Goal: Task Accomplishment & Management: Use online tool/utility

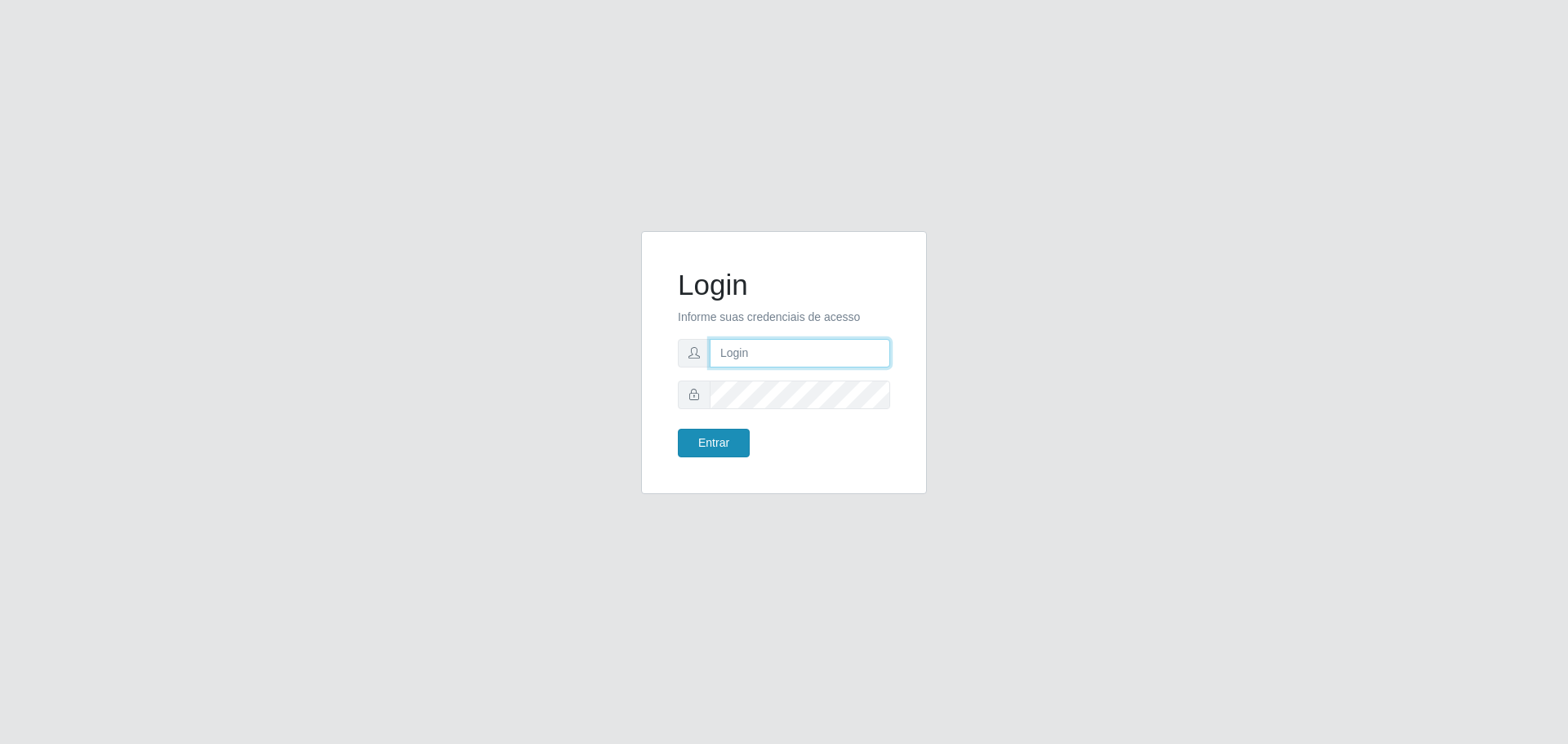
type input "[EMAIL_ADDRESS][DOMAIN_NAME]"
click at [713, 442] on button "Entrar" at bounding box center [714, 443] width 72 height 28
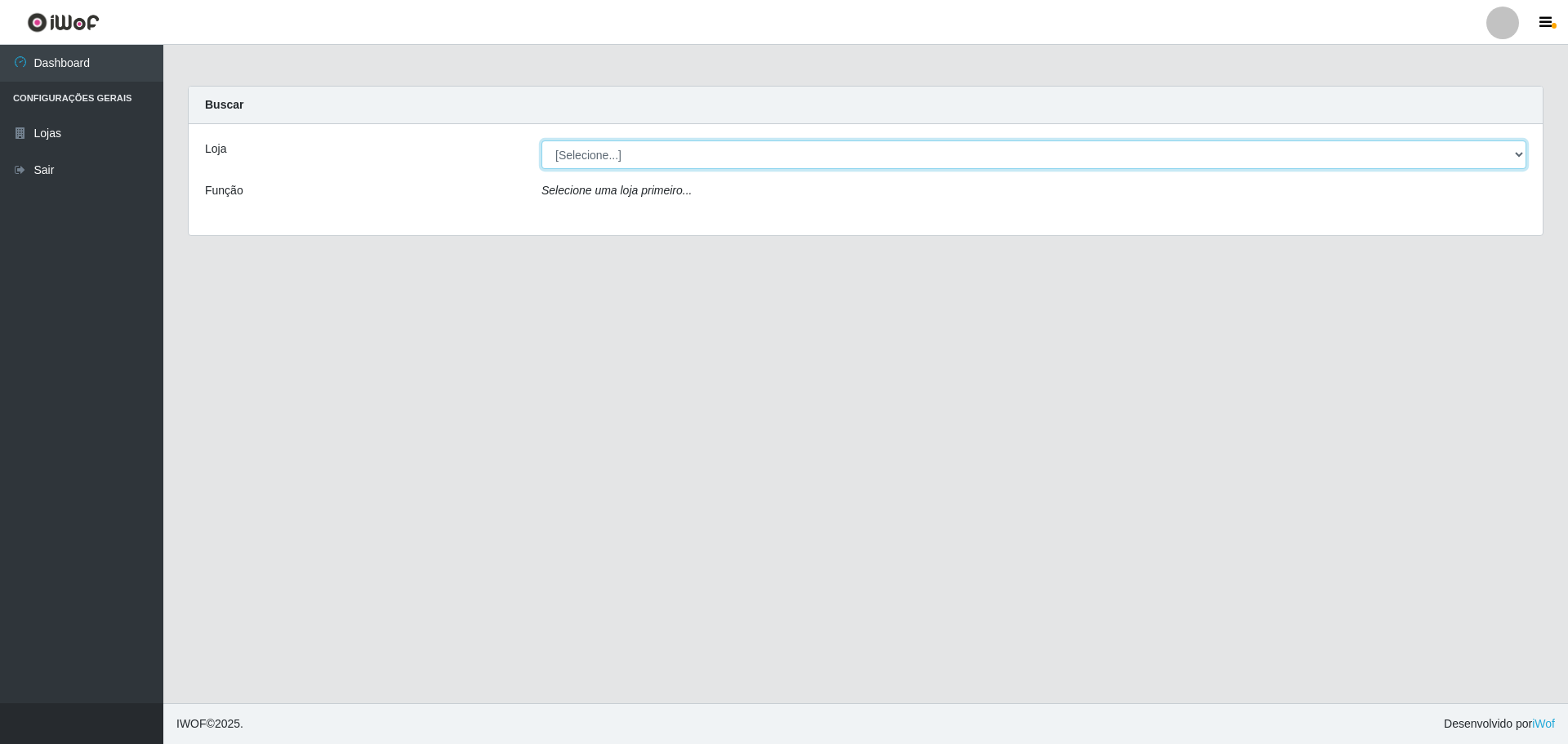
click at [1519, 156] on select "[Selecione...] [GEOGRAPHIC_DATA] - [GEOGRAPHIC_DATA][DATE]" at bounding box center [1033, 154] width 984 height 28
select select "527"
click at [542, 141] on select "[Selecione...] [GEOGRAPHIC_DATA] - [GEOGRAPHIC_DATA][DATE]" at bounding box center [1033, 154] width 984 height 28
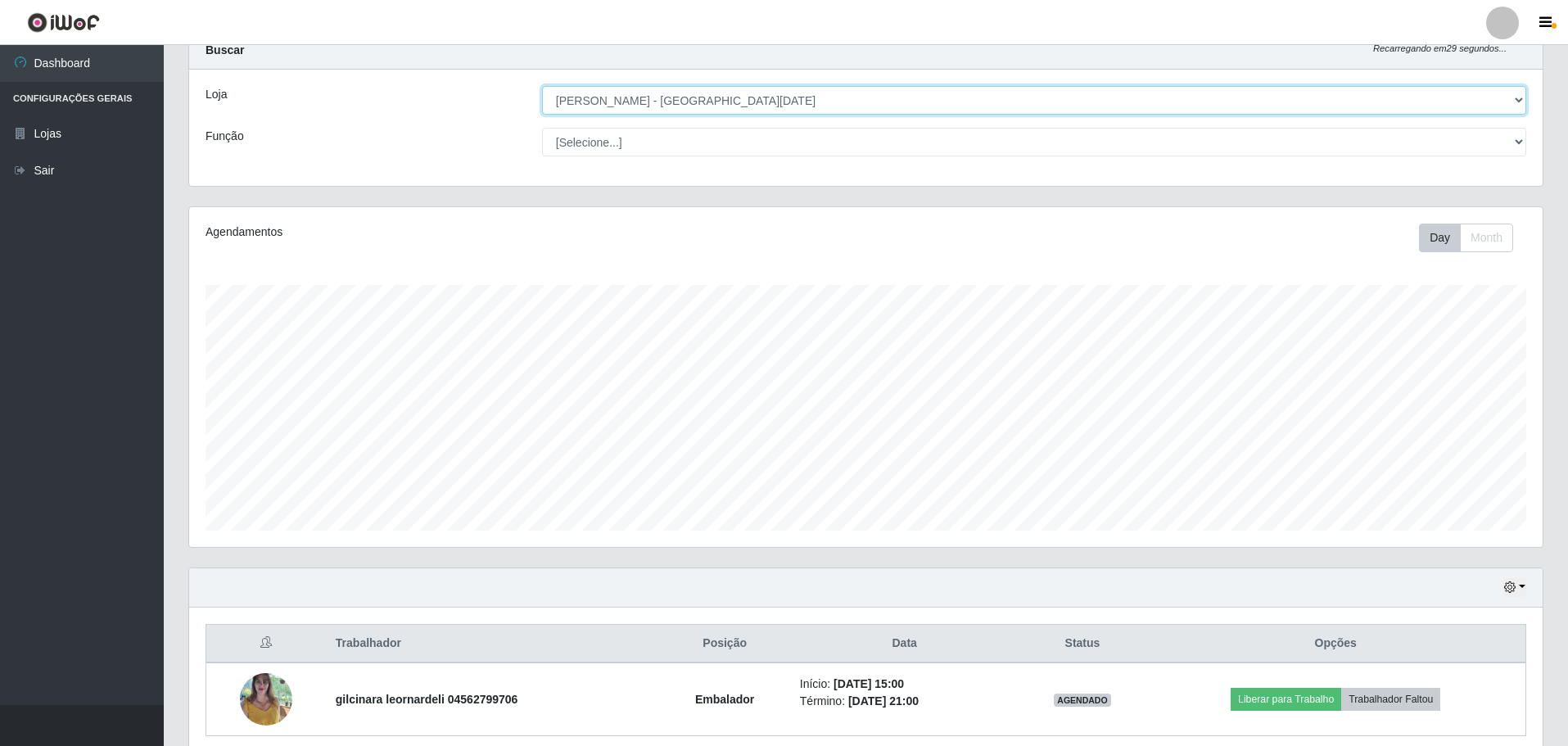
scroll to position [123, 0]
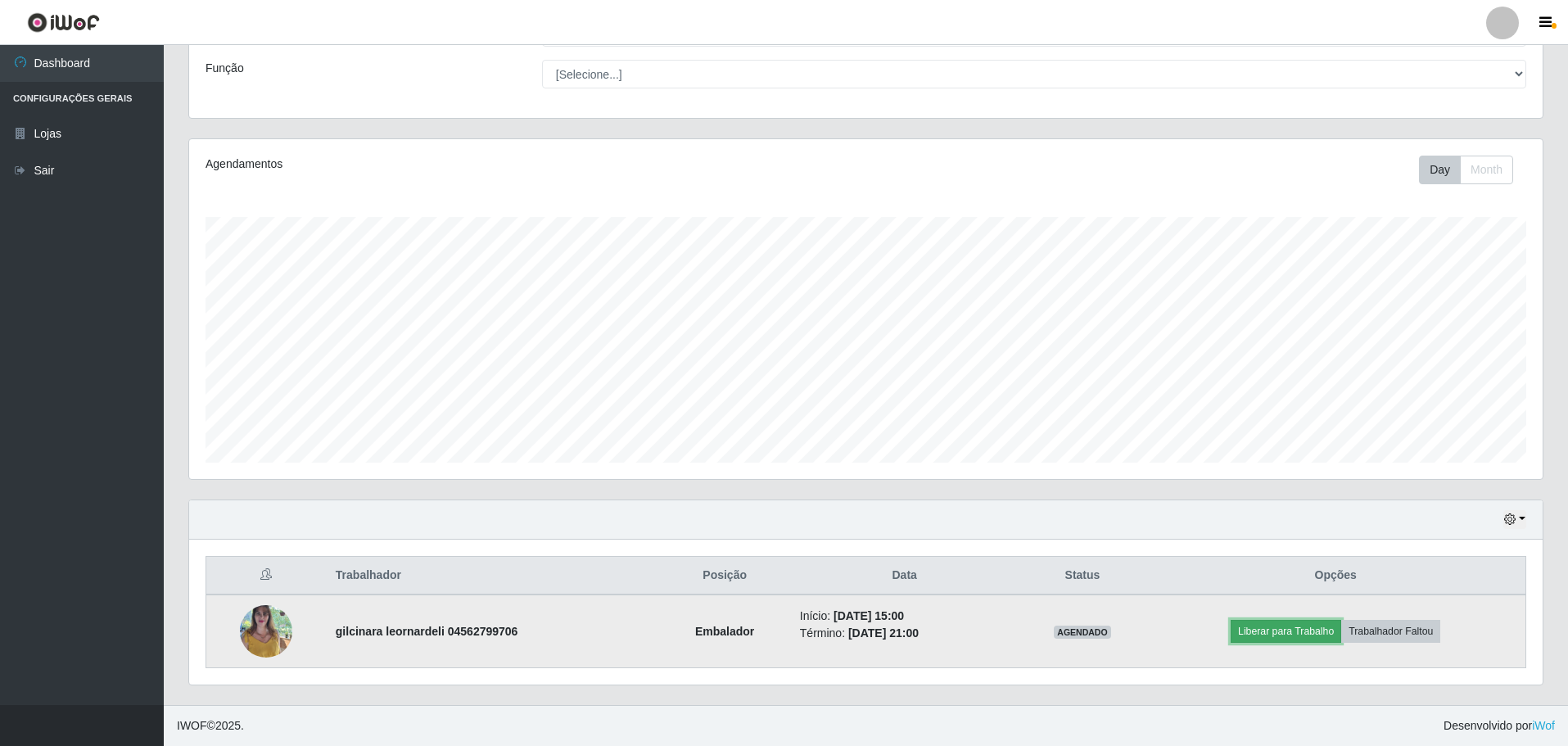
click at [1279, 625] on button "Liberar para Trabalho" at bounding box center [1285, 630] width 111 height 23
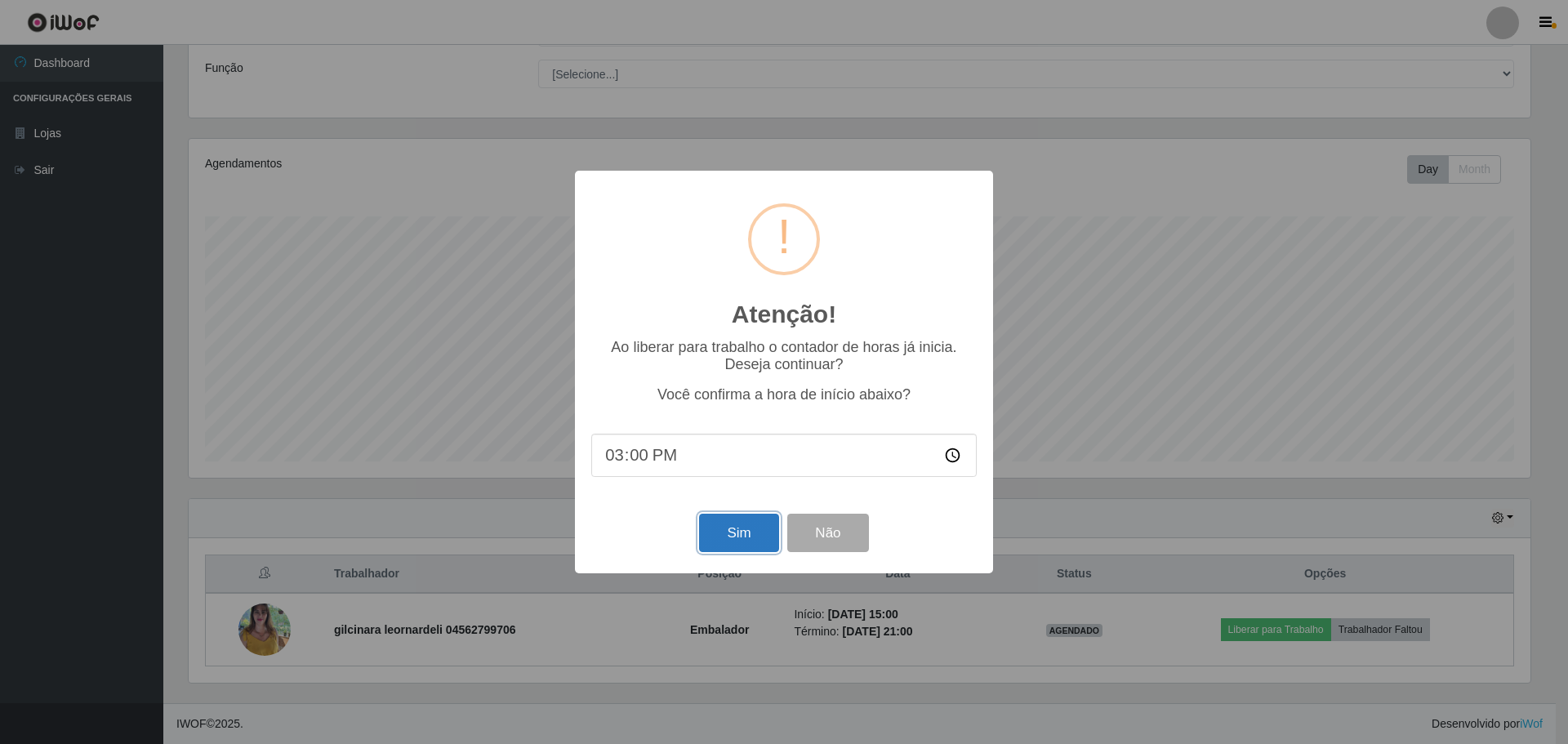
click at [731, 540] on button "Sim" at bounding box center [738, 532] width 79 height 38
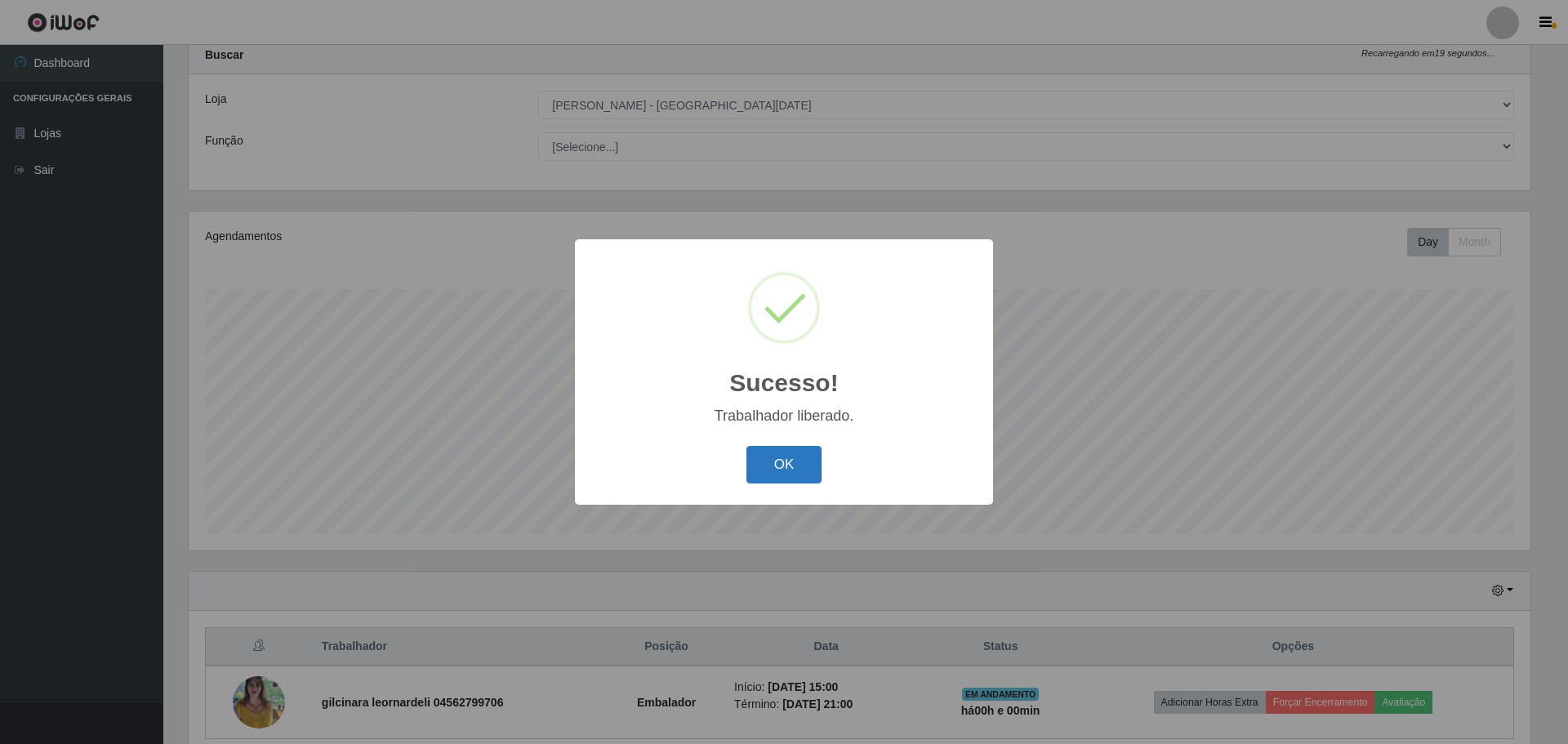
click at [793, 469] on button "OK" at bounding box center [784, 464] width 76 height 38
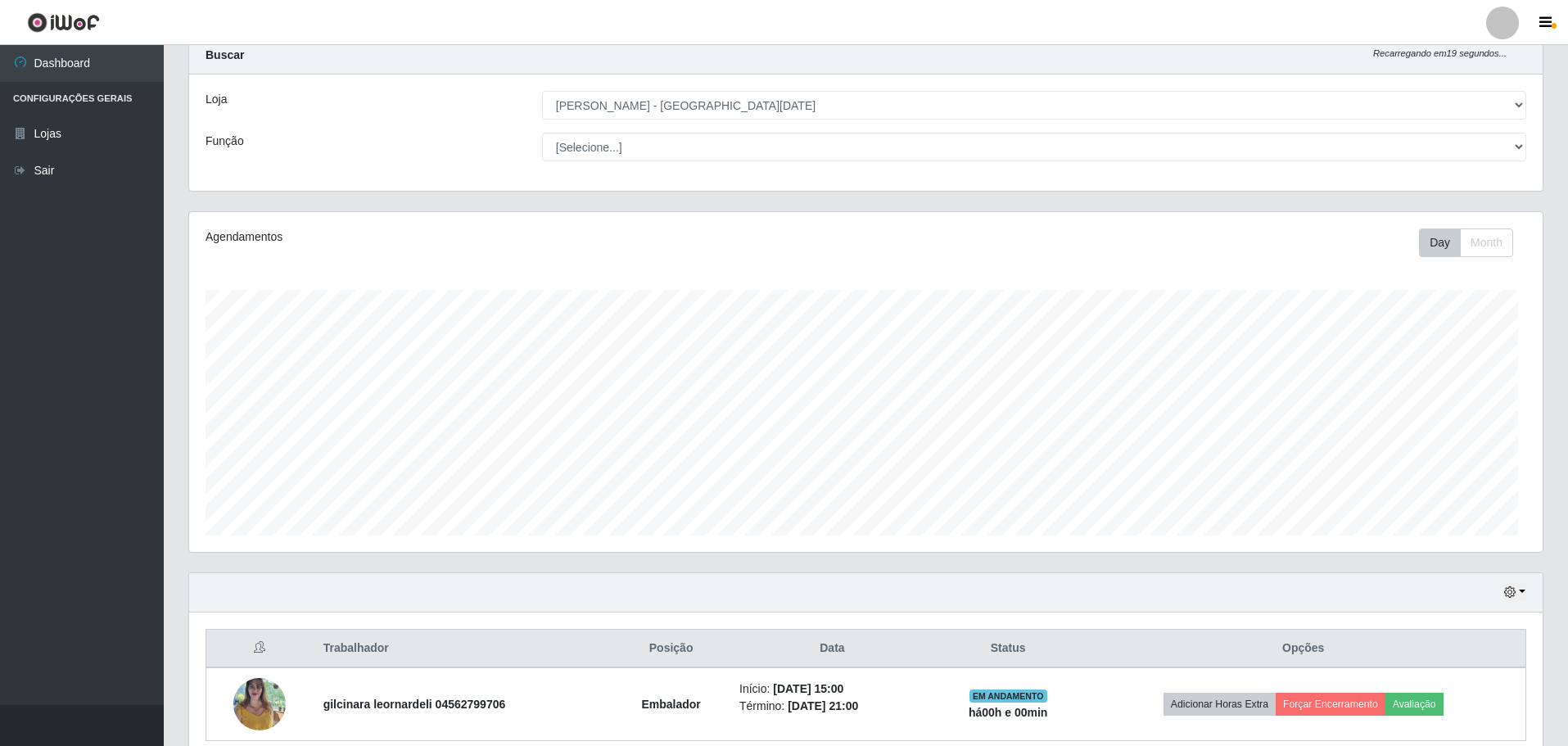
scroll to position [340, 1353]
